Goal: Check status: Check status

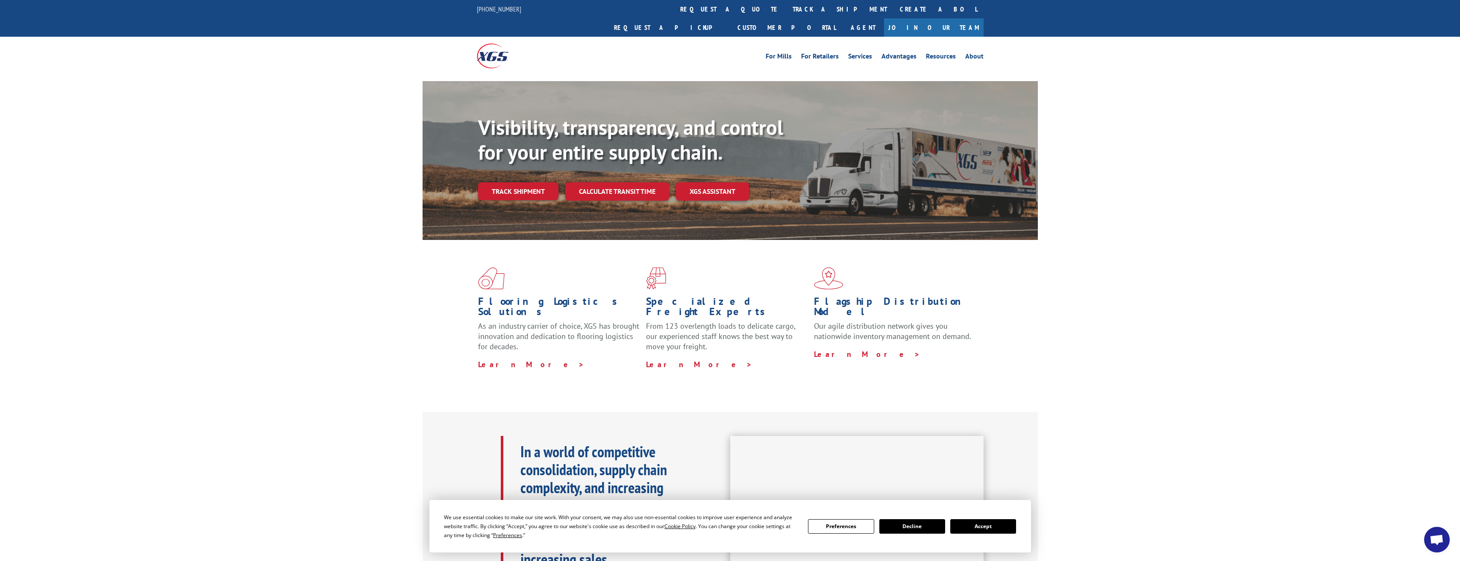
click at [496, 182] on link "Track shipment" at bounding box center [518, 191] width 80 height 18
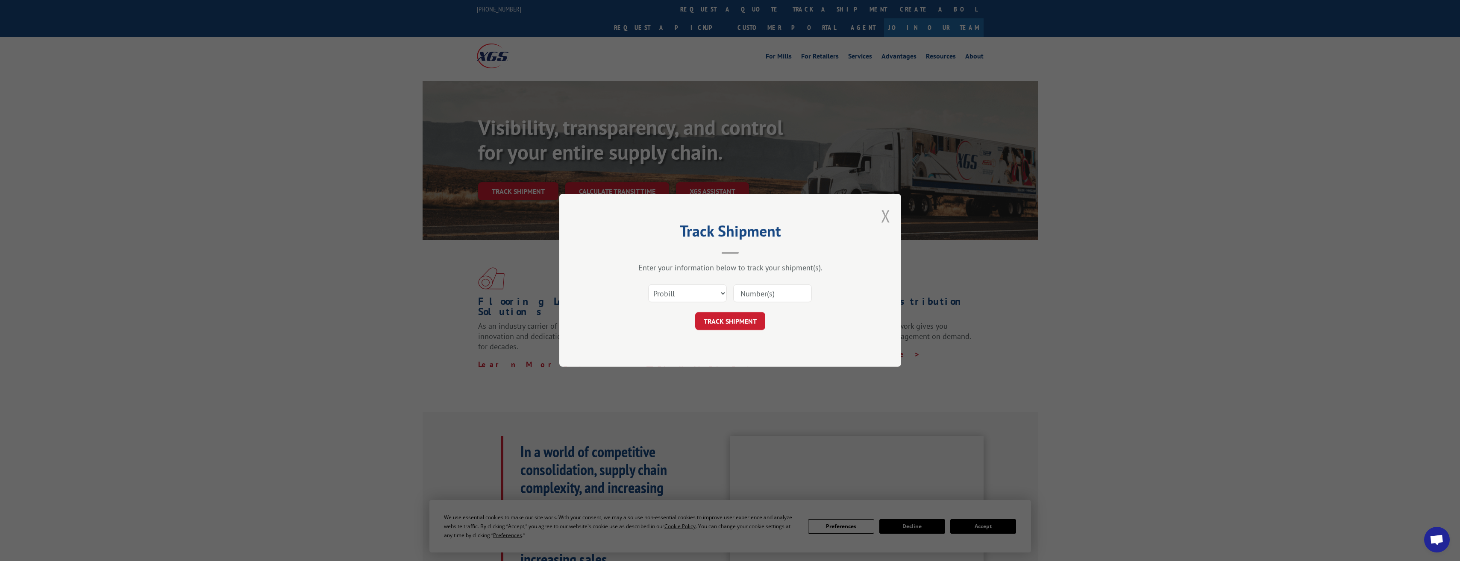
click at [883, 209] on button "Close modal" at bounding box center [885, 216] width 9 height 23
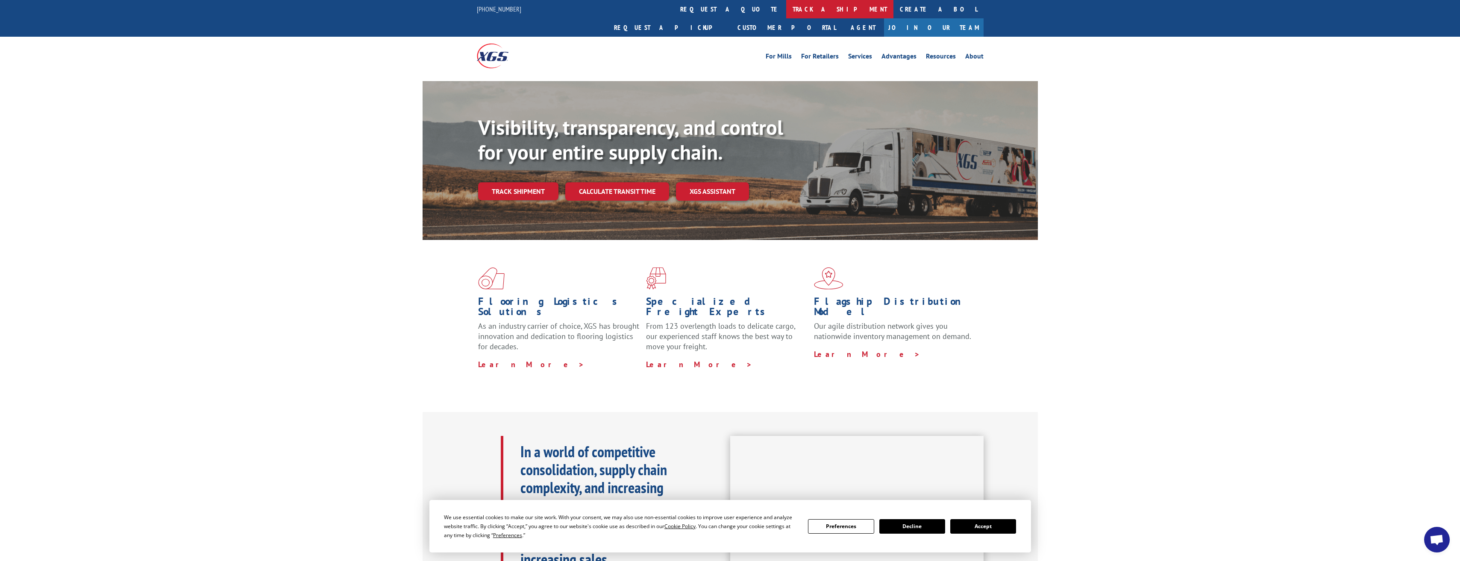
click at [786, 14] on link "track a shipment" at bounding box center [839, 9] width 107 height 18
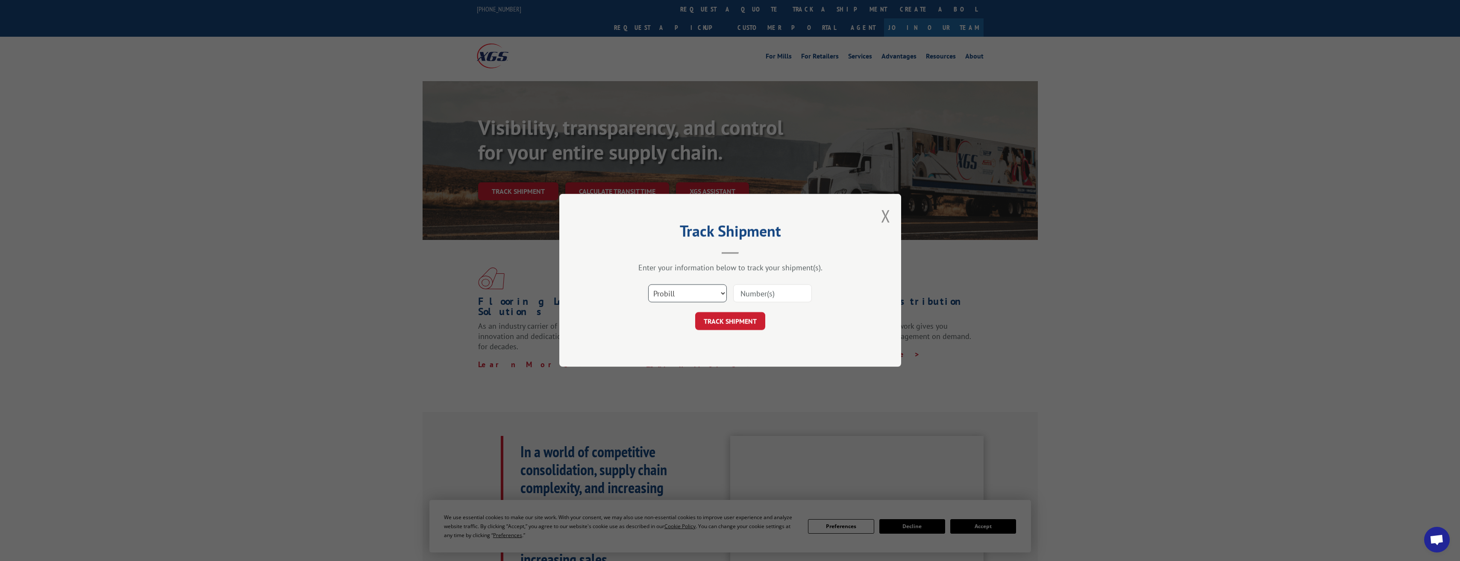
click at [695, 297] on select "Select category... Probill BOL PO" at bounding box center [687, 294] width 79 height 18
click at [721, 296] on select "Select category... Probill BOL PO" at bounding box center [687, 294] width 79 height 18
select select "po"
click at [648, 285] on select "Select category... Probill BOL PO" at bounding box center [687, 294] width 79 height 18
click at [751, 290] on input at bounding box center [772, 294] width 79 height 18
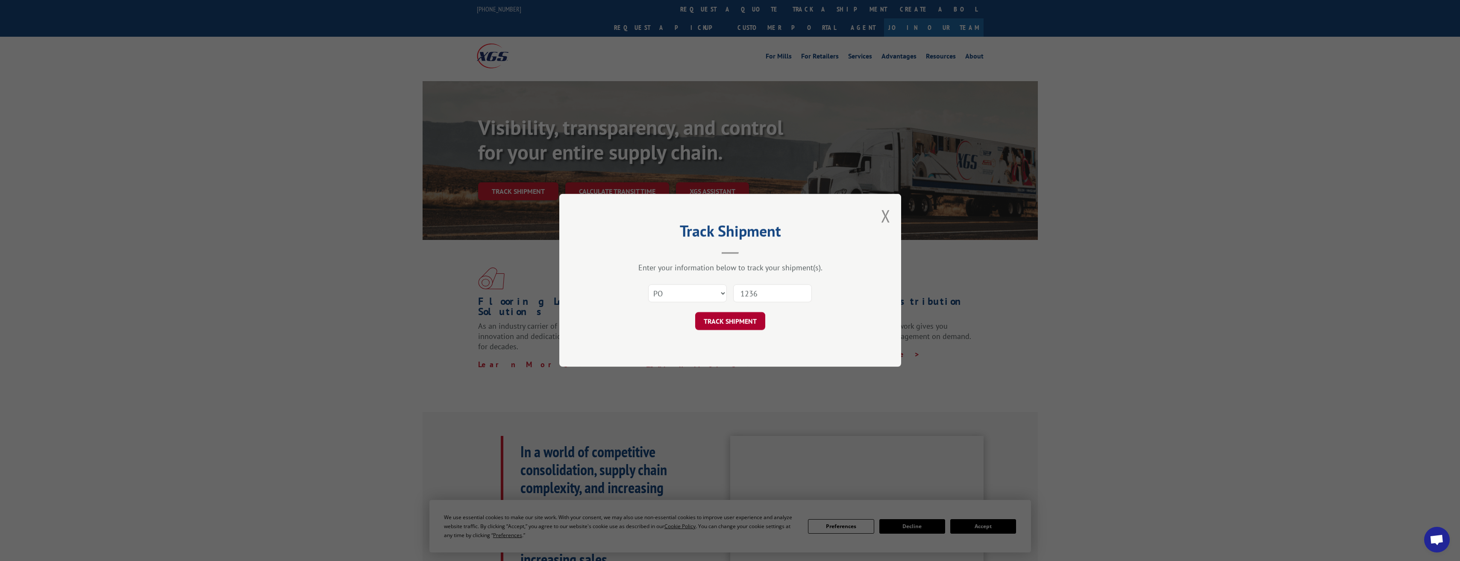
type input "1236"
click at [747, 326] on button "TRACK SHIPMENT" at bounding box center [730, 322] width 70 height 18
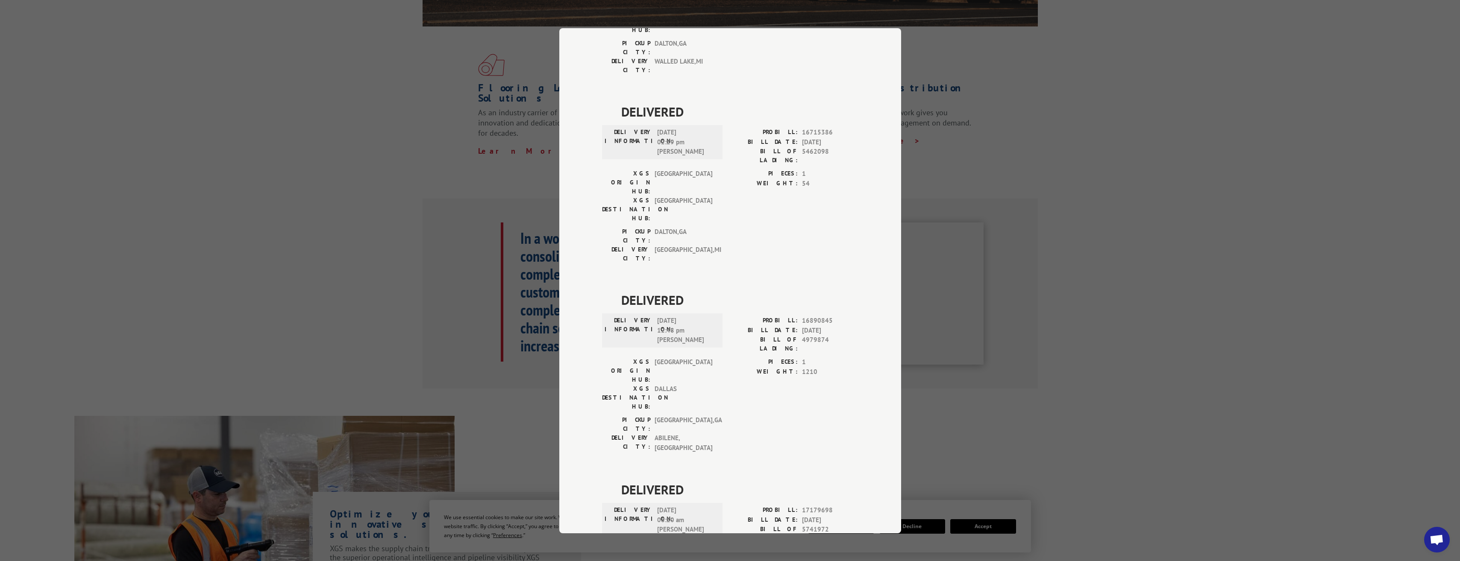
scroll to position [1482, 0]
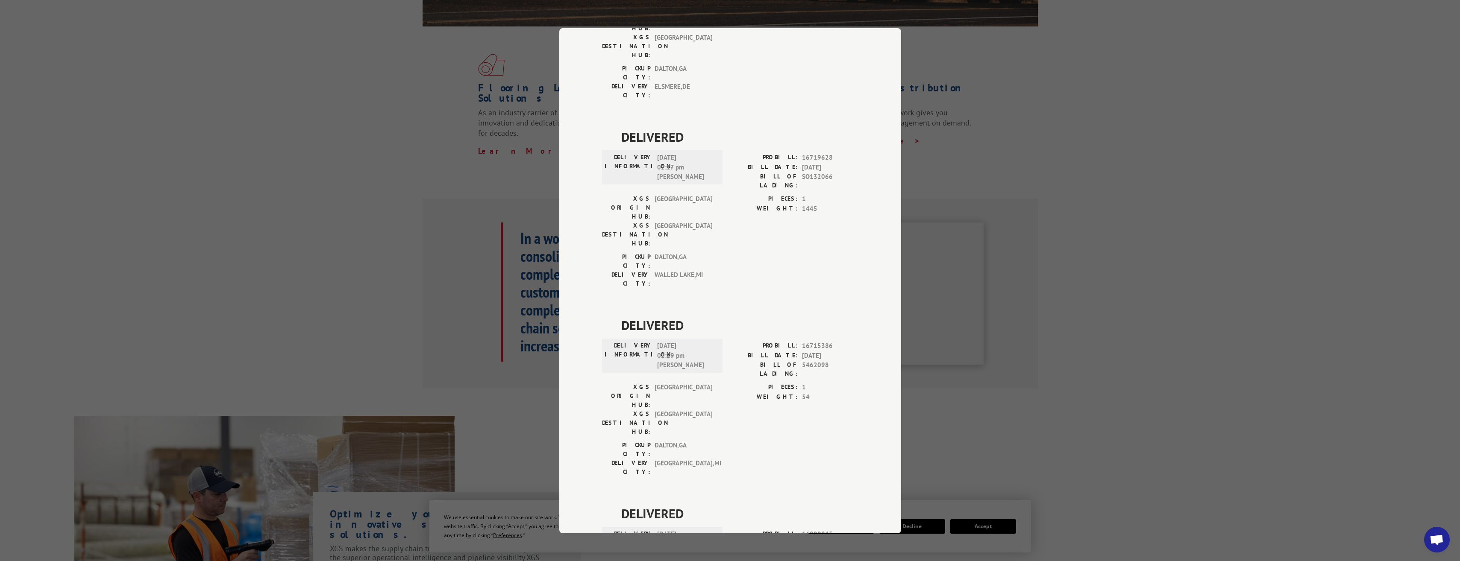
click at [1201, 142] on div "Track Shipment DELIVERED DELIVERY INFORMATION: [DATE] 10:15 am [PERSON_NAME]: 1…" at bounding box center [730, 280] width 1460 height 561
click at [439, 136] on div "Track Shipment DELIVERED DELIVERY INFORMATION: [DATE] 10:15 am [PERSON_NAME]: 1…" at bounding box center [730, 280] width 1460 height 561
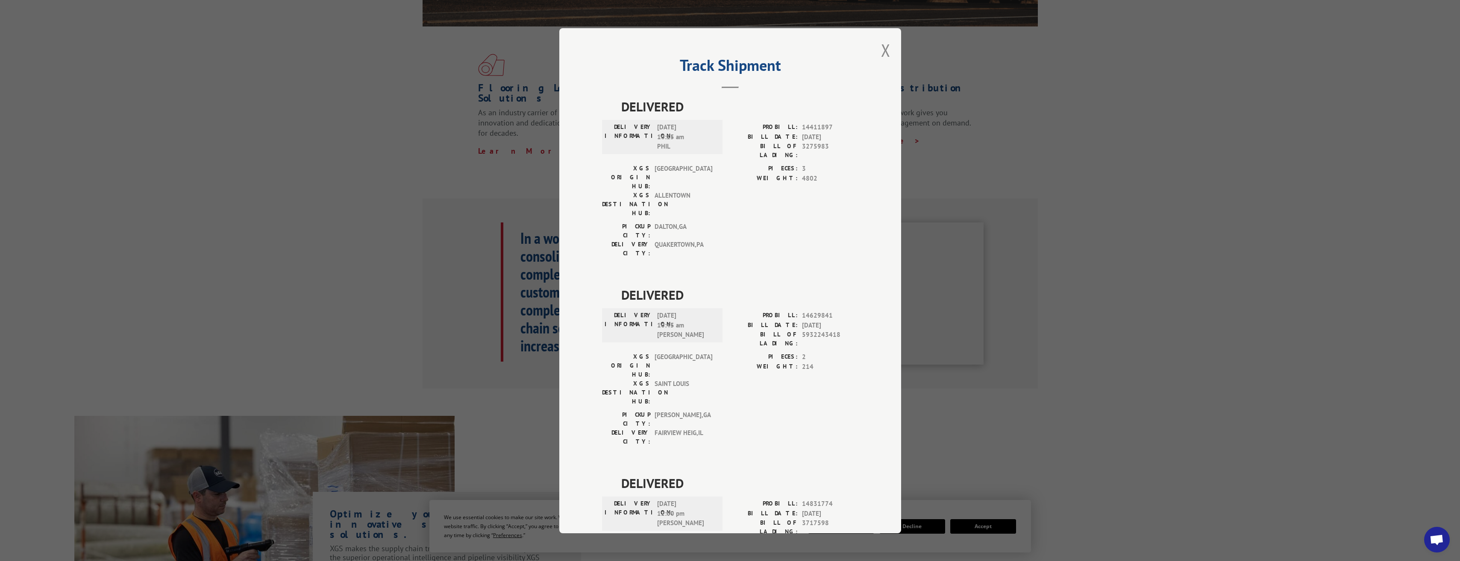
scroll to position [171, 0]
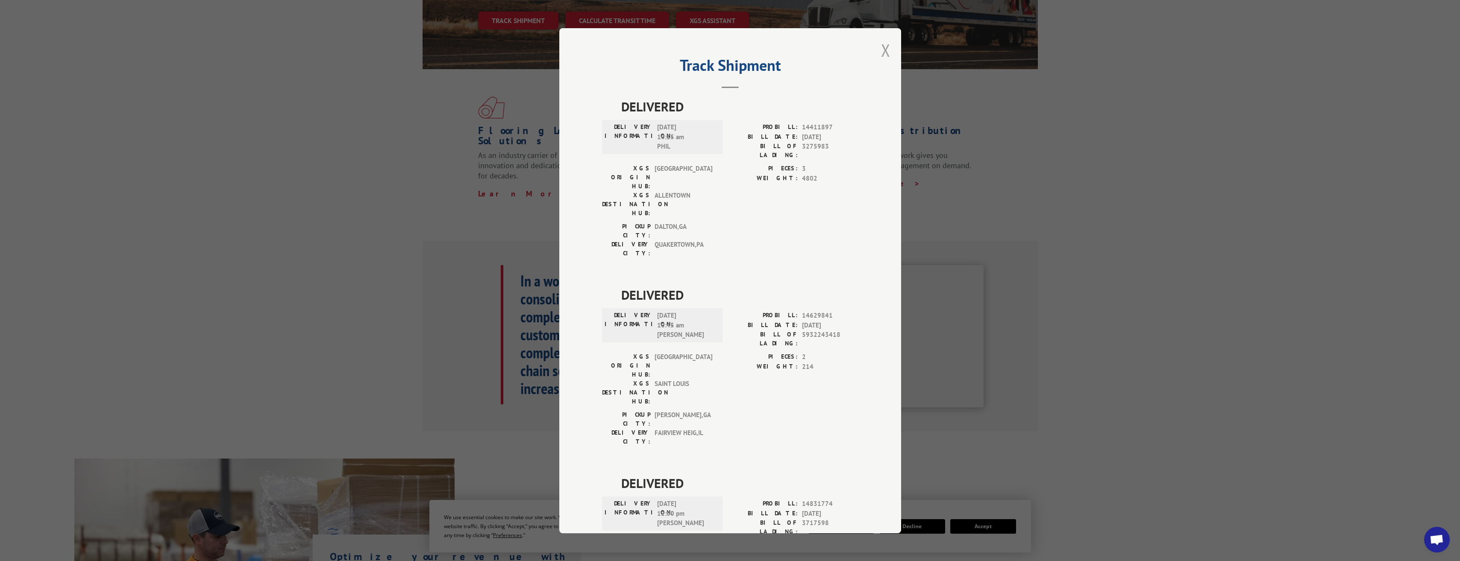
click at [886, 49] on button "Close modal" at bounding box center [885, 50] width 9 height 23
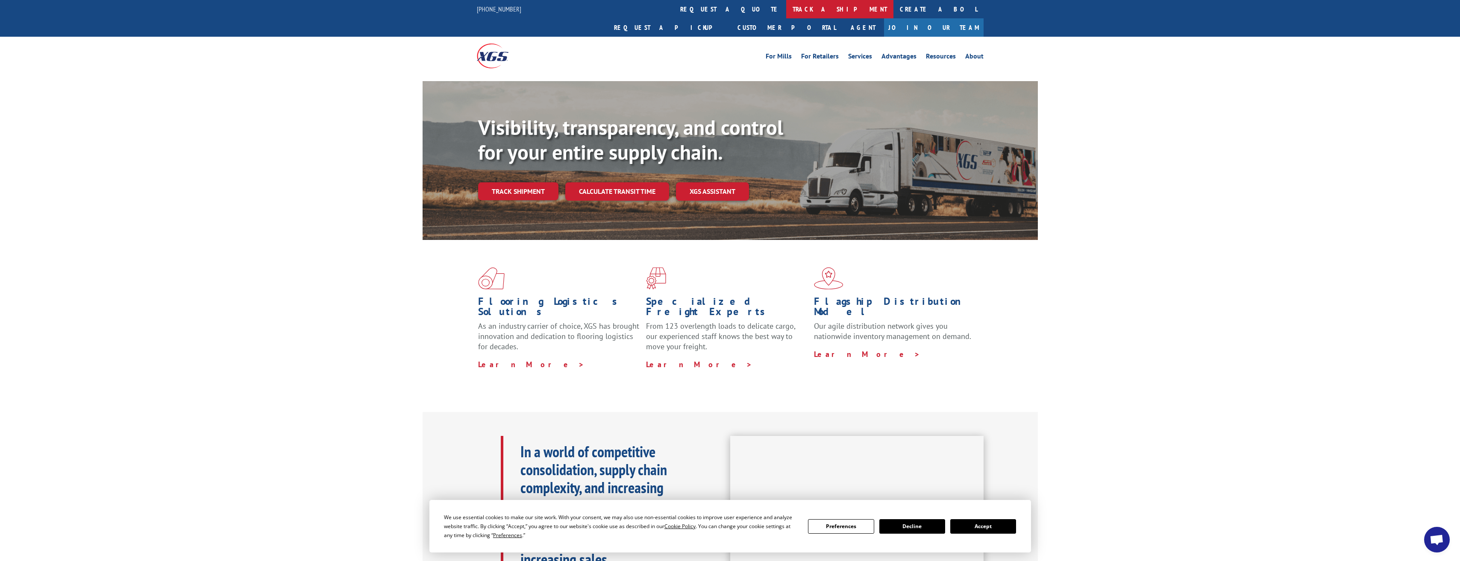
click at [786, 12] on link "track a shipment" at bounding box center [839, 9] width 107 height 18
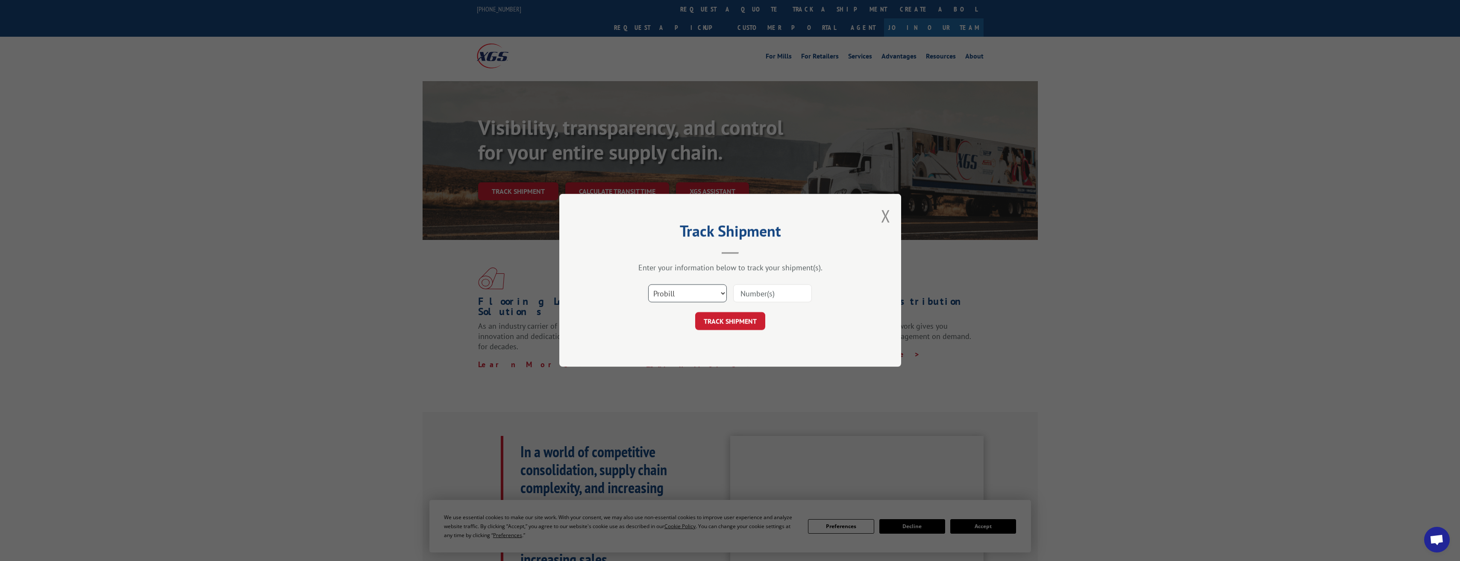
click at [679, 292] on select "Select category... Probill BOL PO" at bounding box center [687, 294] width 79 height 18
click at [648, 285] on select "Select category... Probill BOL PO" at bounding box center [687, 294] width 79 height 18
click at [753, 299] on input at bounding box center [772, 294] width 79 height 18
type input "Q25070565"
click button "TRACK SHIPMENT" at bounding box center [730, 322] width 70 height 18
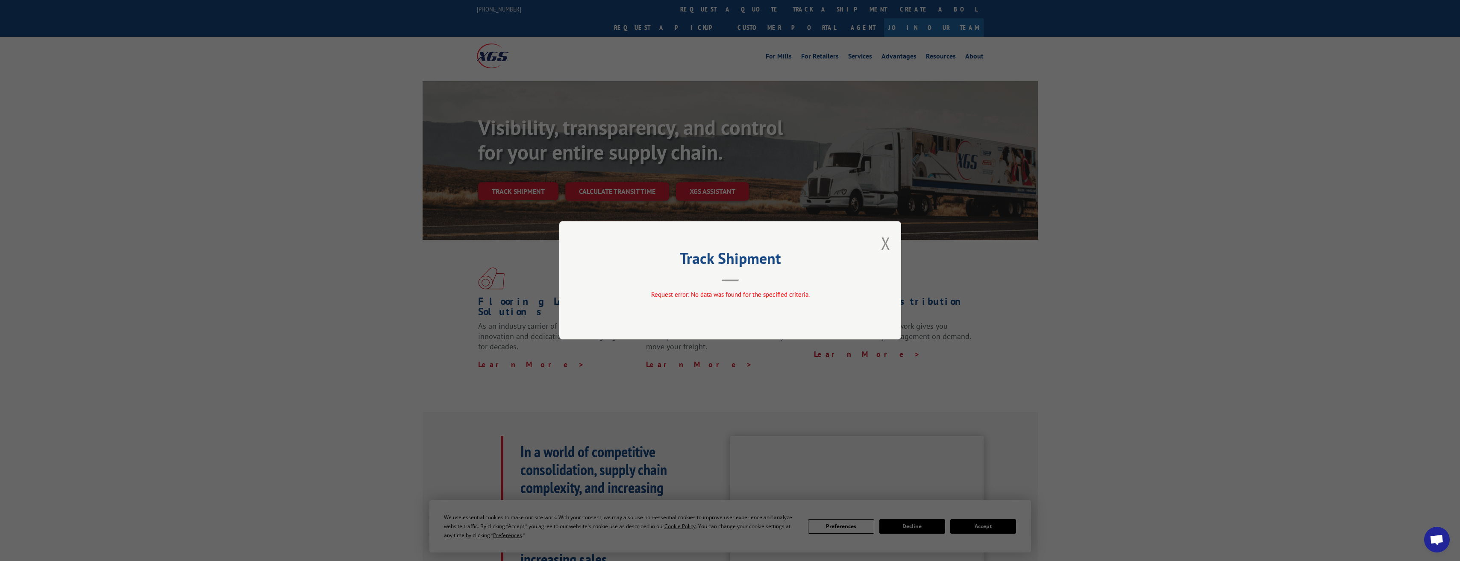
click at [871, 252] on div "Track Shipment Request error: No data was found for the specified criteria." at bounding box center [730, 280] width 342 height 118
click at [921, 237] on div "Track Shipment Request error: No data was found for the specified criteria." at bounding box center [730, 280] width 1460 height 561
click at [895, 242] on div "Track Shipment Request error: No data was found for the specified criteria." at bounding box center [730, 280] width 342 height 118
drag, startPoint x: 895, startPoint y: 242, endPoint x: 887, endPoint y: 243, distance: 8.2
click at [895, 242] on div "Track Shipment Request error: No data was found for the specified criteria." at bounding box center [730, 280] width 342 height 118
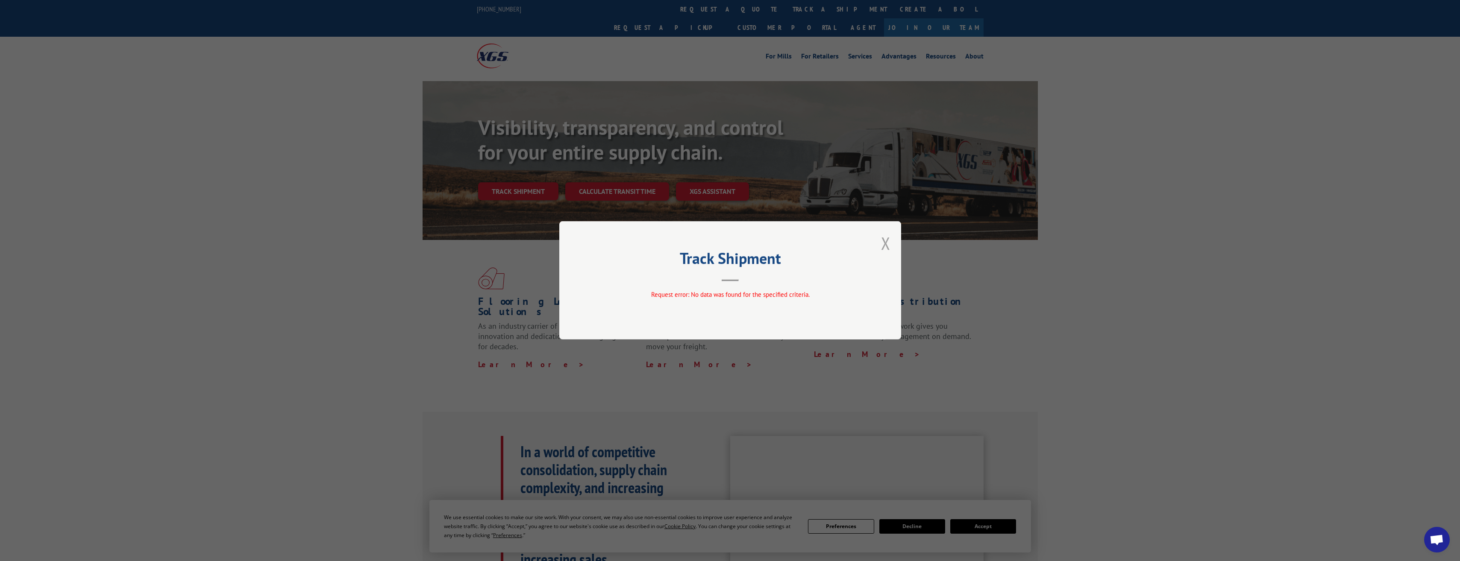
click at [887, 243] on div "Track Shipment Request error: No data was found for the specified criteria." at bounding box center [730, 280] width 342 height 118
click at [885, 243] on button "Close modal" at bounding box center [885, 243] width 9 height 23
